Goal: Register for event/course

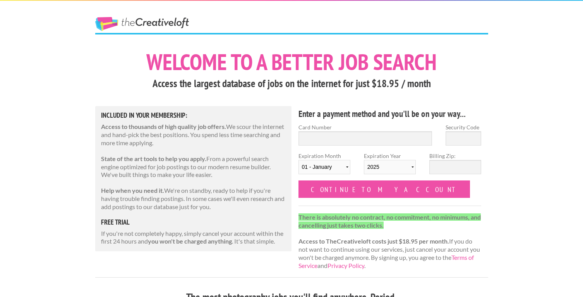
click at [156, 21] on link "The Creative Loft" at bounding box center [142, 24] width 94 height 14
click at [161, 18] on link "The Creative Loft" at bounding box center [142, 24] width 94 height 14
